Goal: Task Accomplishment & Management: Use online tool/utility

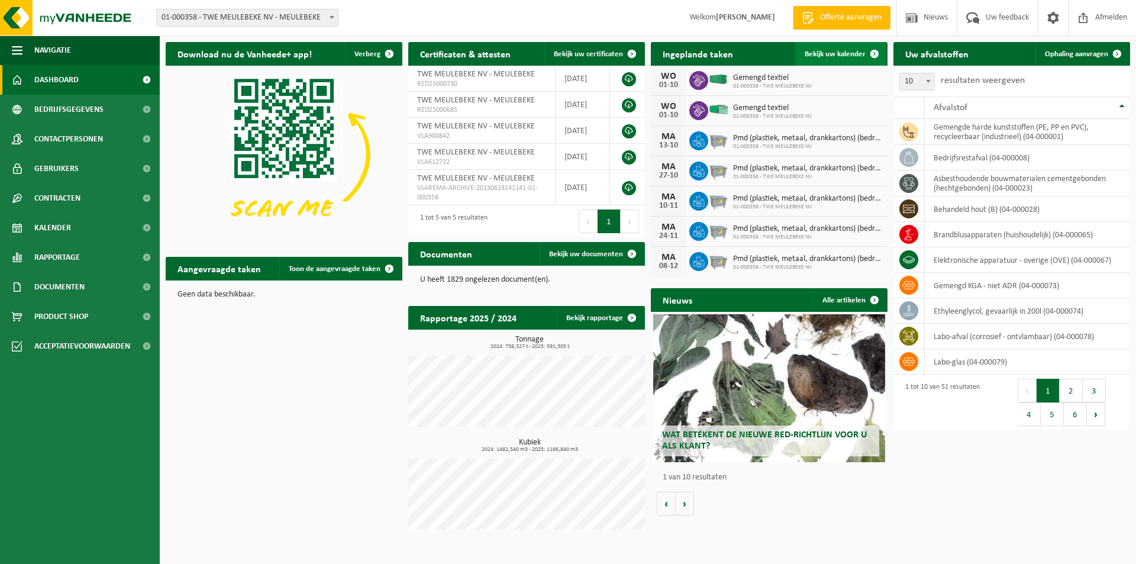
click at [828, 52] on span "Bekijk uw kalender" at bounding box center [834, 54] width 61 height 8
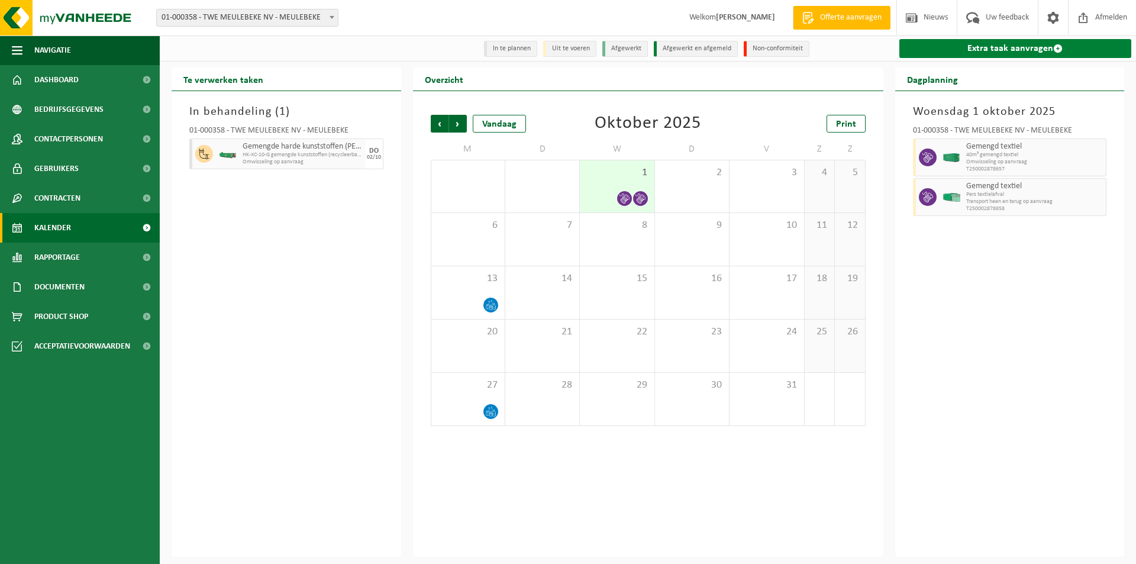
click at [977, 50] on link "Extra taak aanvragen" at bounding box center [1015, 48] width 232 height 19
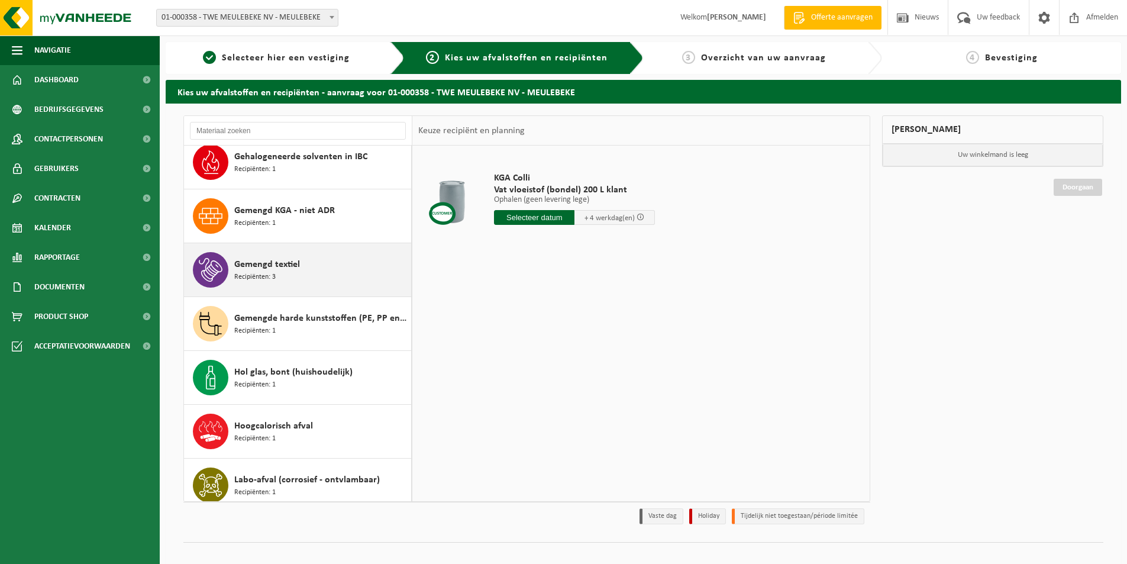
click at [250, 264] on span "Gemengd textiel" at bounding box center [267, 264] width 66 height 14
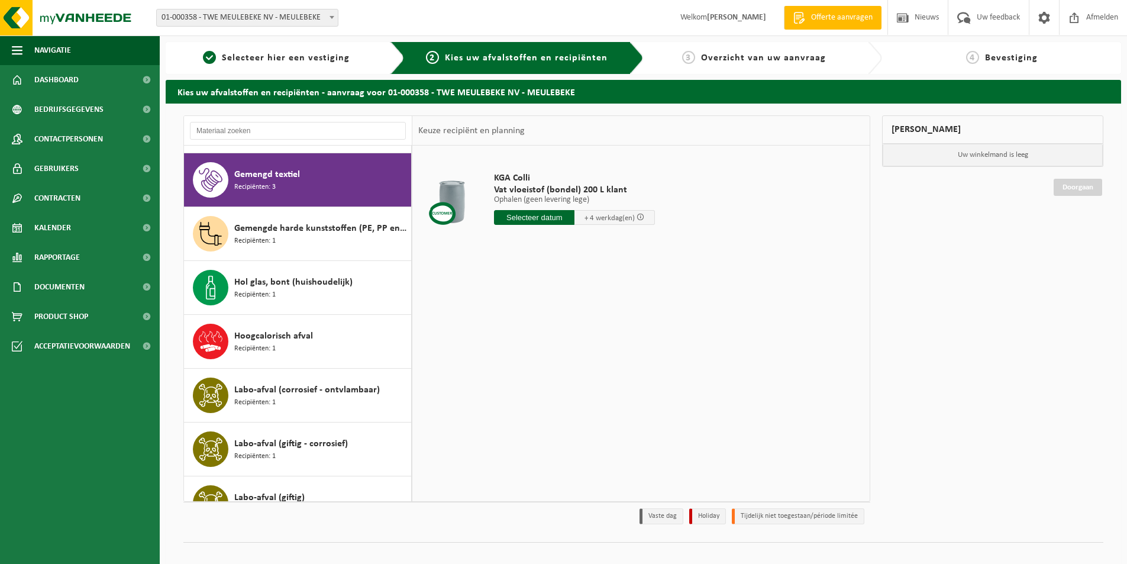
scroll to position [807, 0]
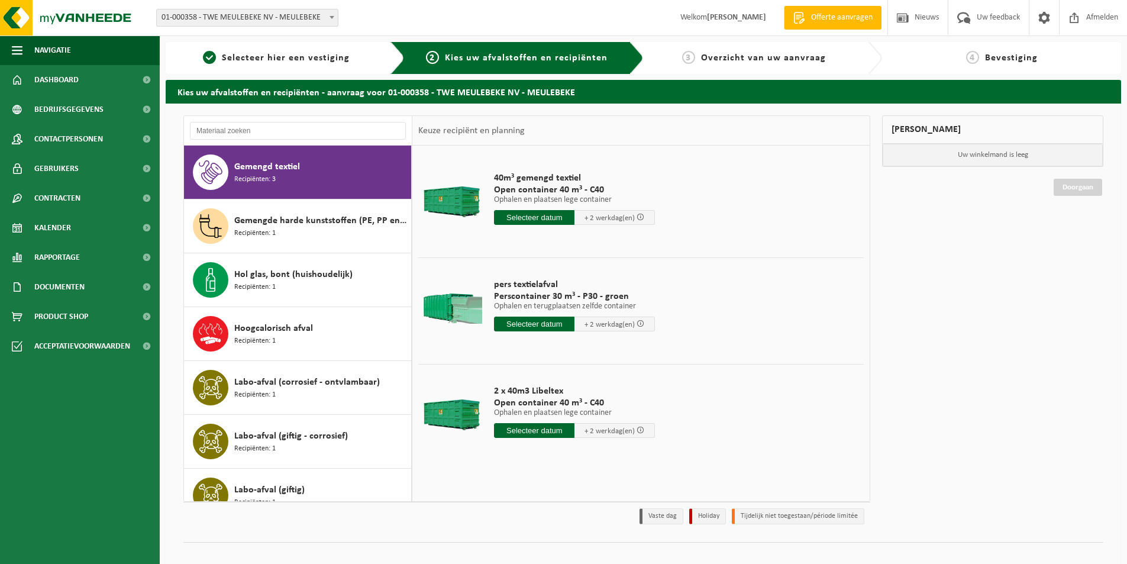
click at [521, 325] on input "text" at bounding box center [534, 323] width 80 height 15
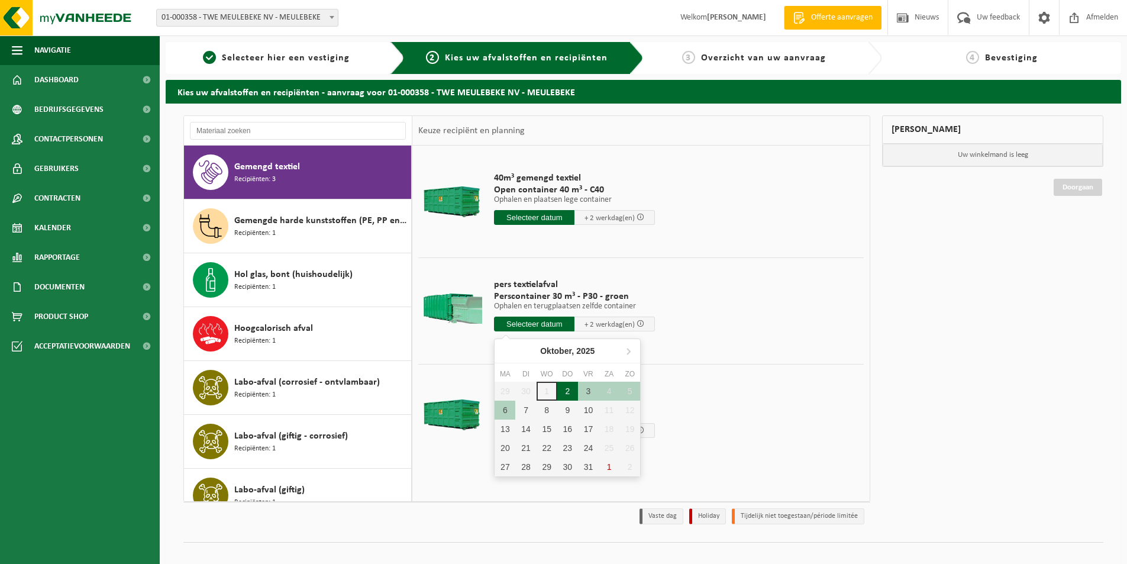
click at [565, 393] on div "2" at bounding box center [567, 391] width 21 height 19
type input "Van 2025-10-02"
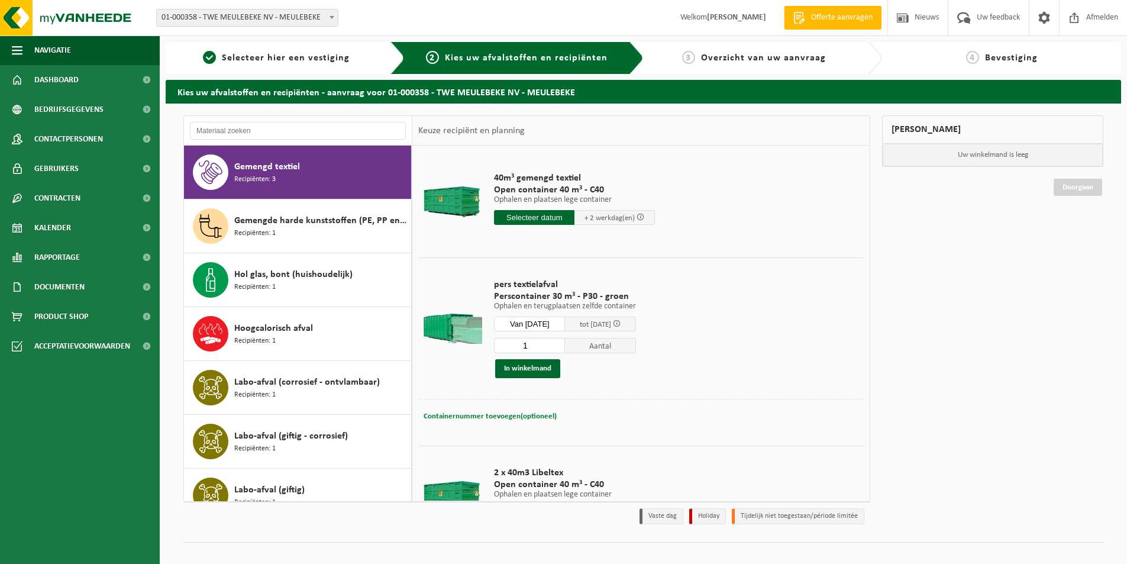
click at [490, 412] on span "Containernummer toevoegen(optioneel)" at bounding box center [490, 416] width 133 height 8
type input "STP347"
click at [534, 368] on button "In winkelmand" at bounding box center [527, 368] width 65 height 19
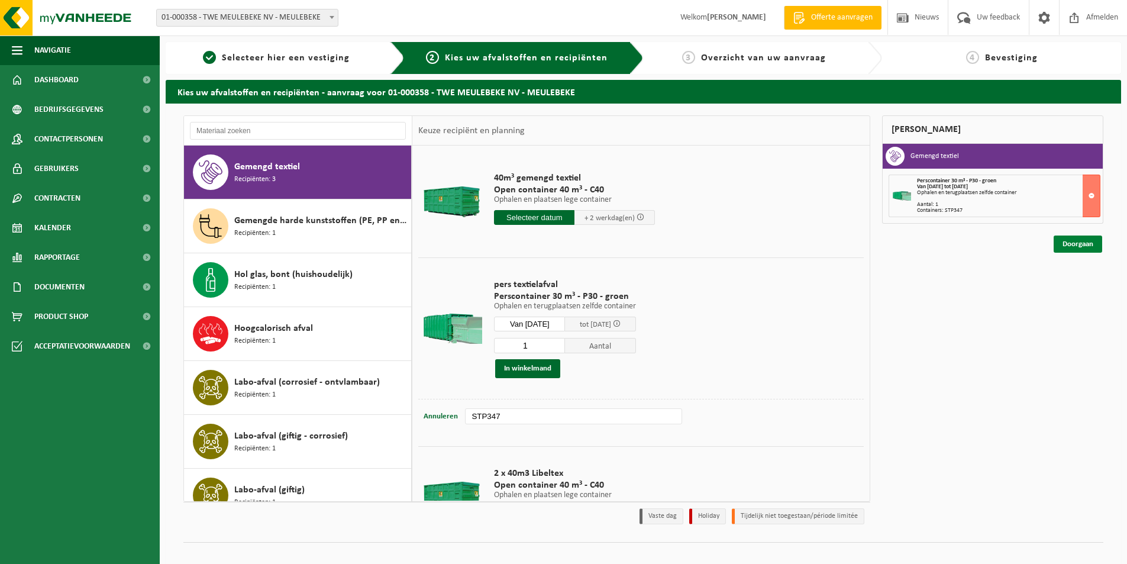
click at [1072, 247] on link "Doorgaan" at bounding box center [1077, 243] width 49 height 17
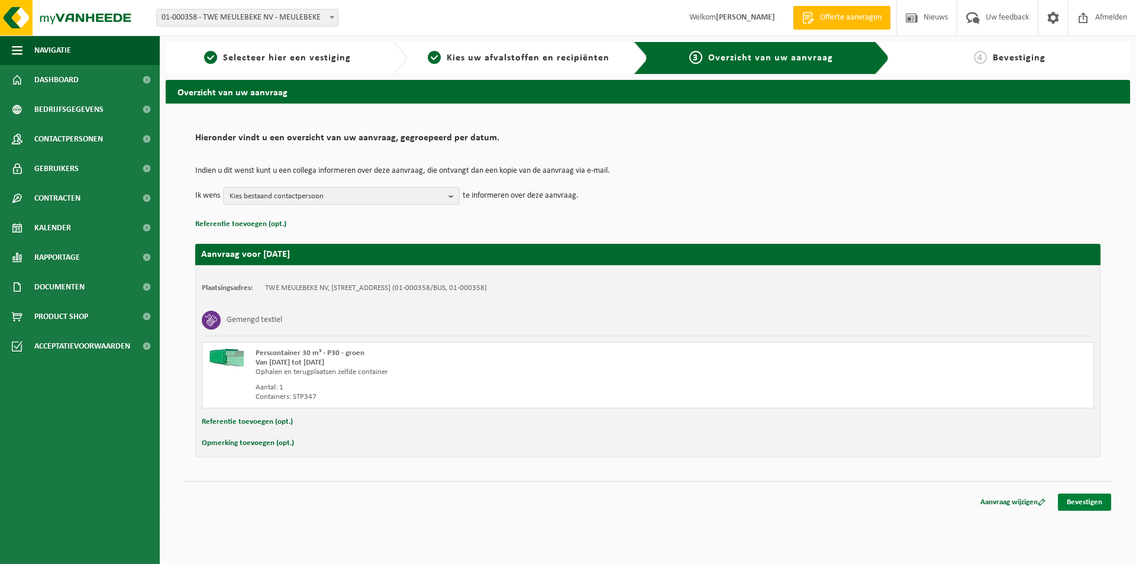
click at [1074, 497] on link "Bevestigen" at bounding box center [1084, 501] width 53 height 17
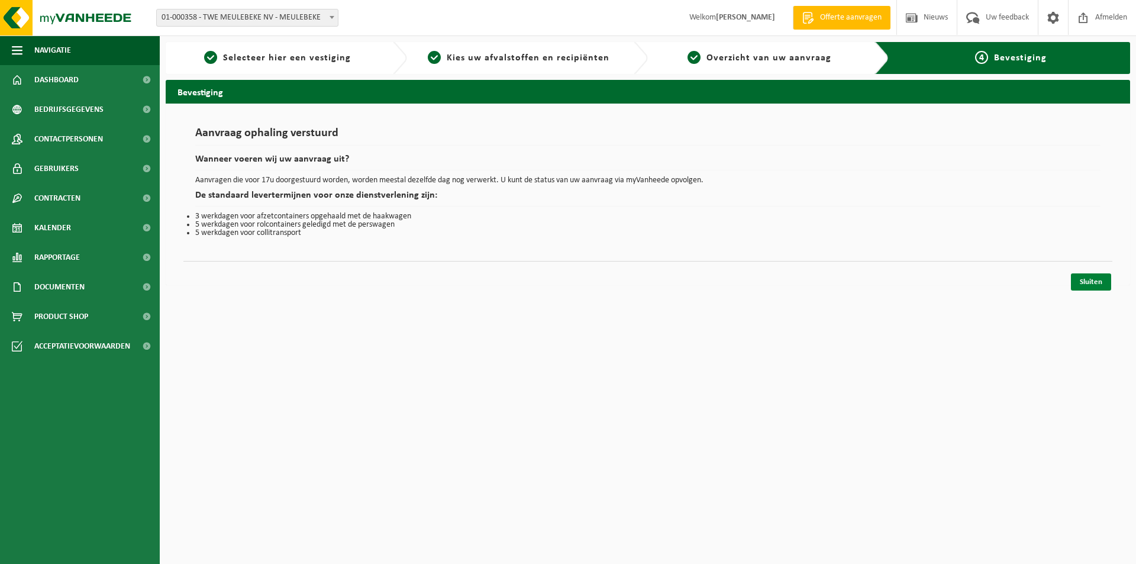
click at [1084, 286] on link "Sluiten" at bounding box center [1091, 281] width 40 height 17
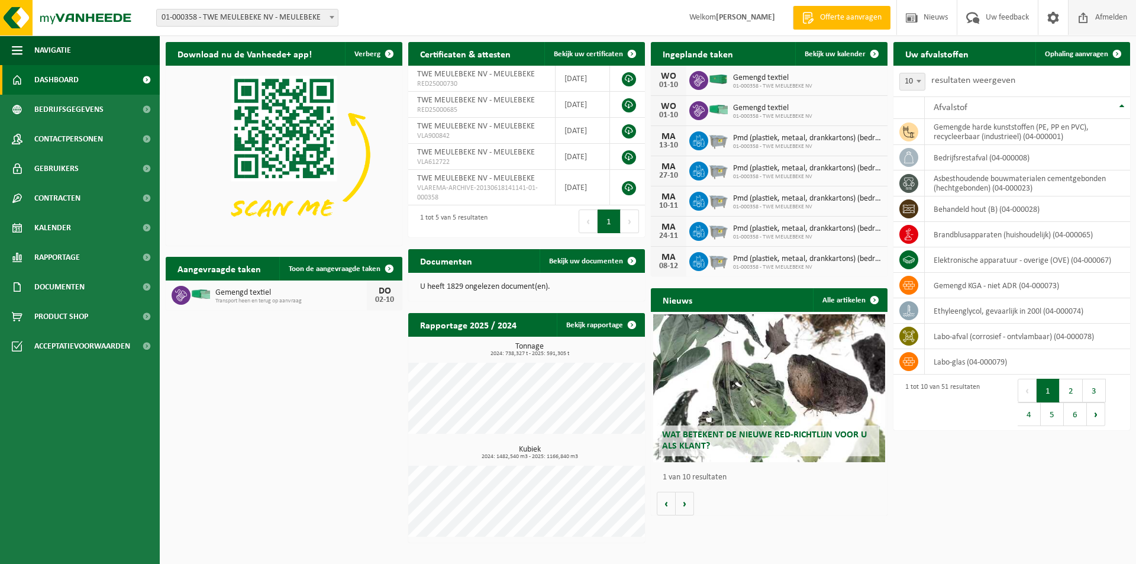
click at [1103, 14] on span "Afmelden" at bounding box center [1111, 17] width 38 height 35
